Goal: Information Seeking & Learning: Learn about a topic

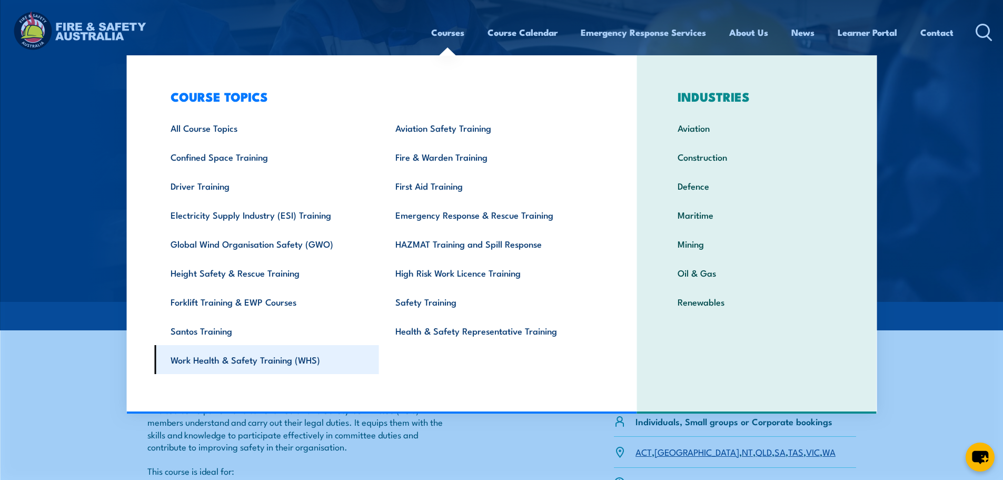
click at [298, 358] on link "Work Health & Safety Training (WHS)" at bounding box center [266, 359] width 225 height 29
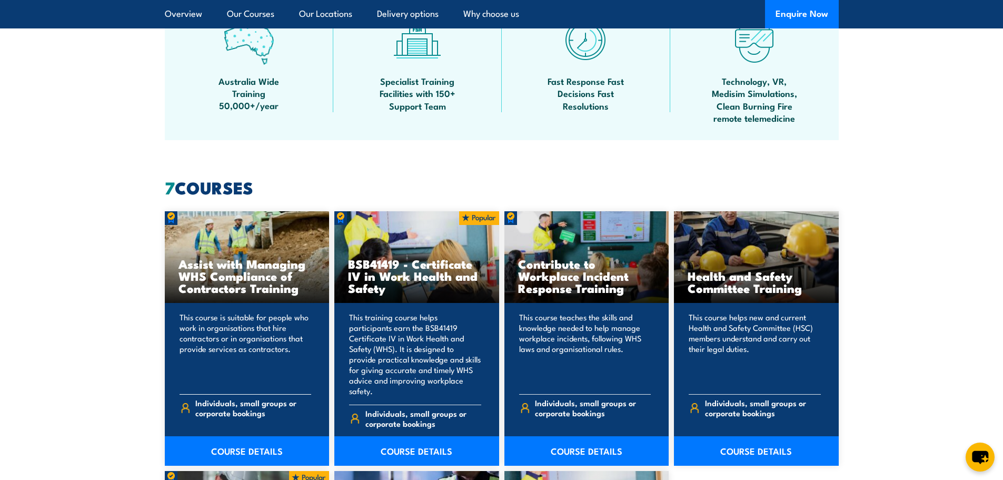
scroll to position [737, 0]
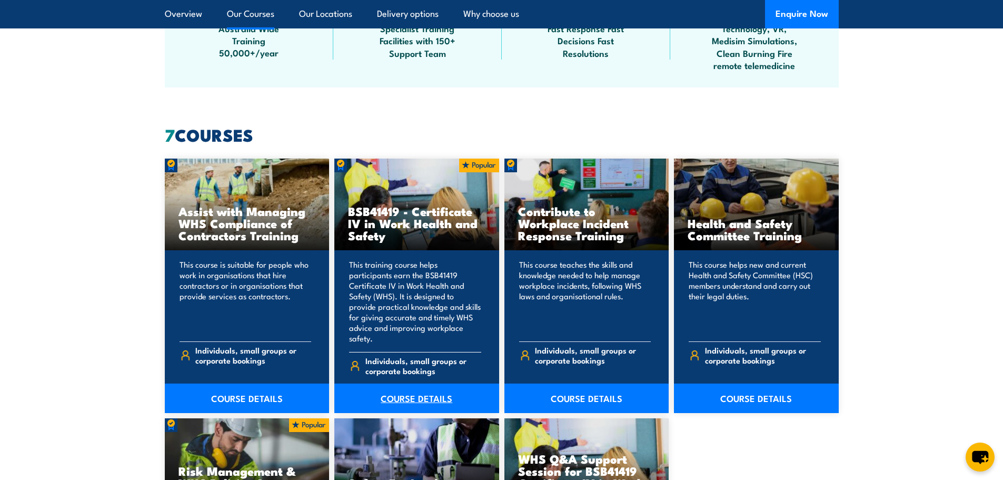
click at [446, 388] on link "COURSE DETAILS" at bounding box center [416, 397] width 165 height 29
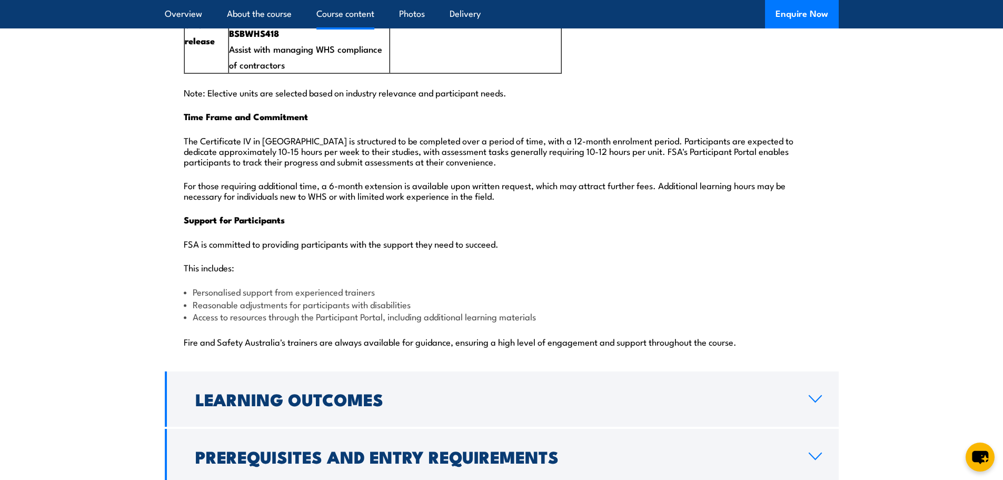
scroll to position [2527, 0]
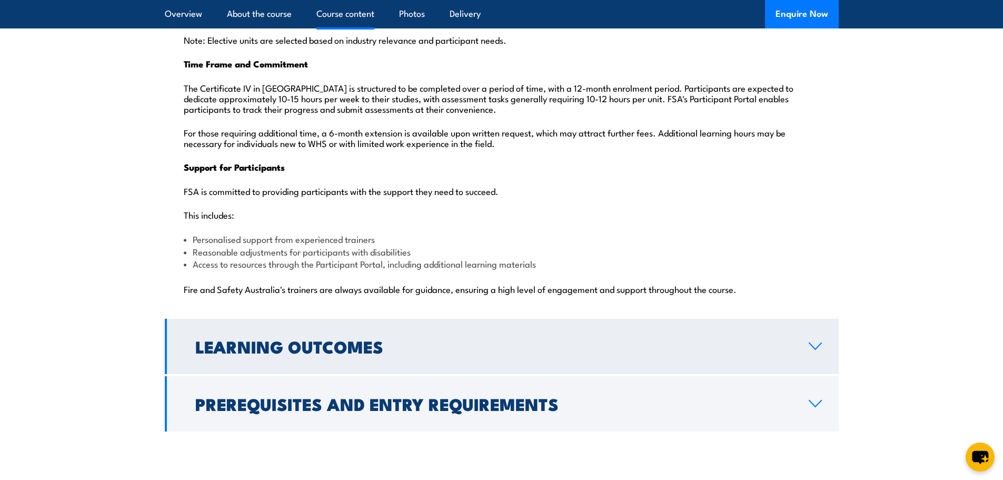
click at [809, 343] on icon at bounding box center [815, 346] width 12 height 6
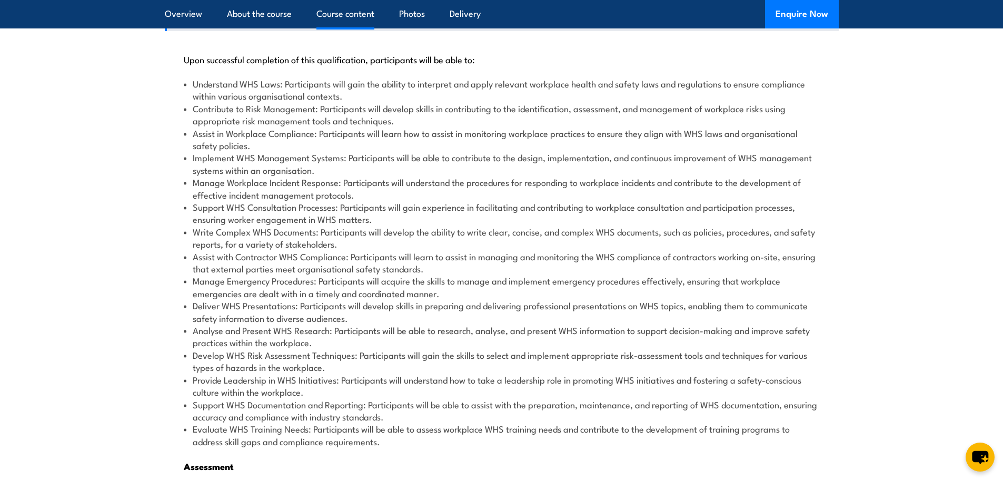
scroll to position [1026, 0]
